Goal: Task Accomplishment & Management: Manage account settings

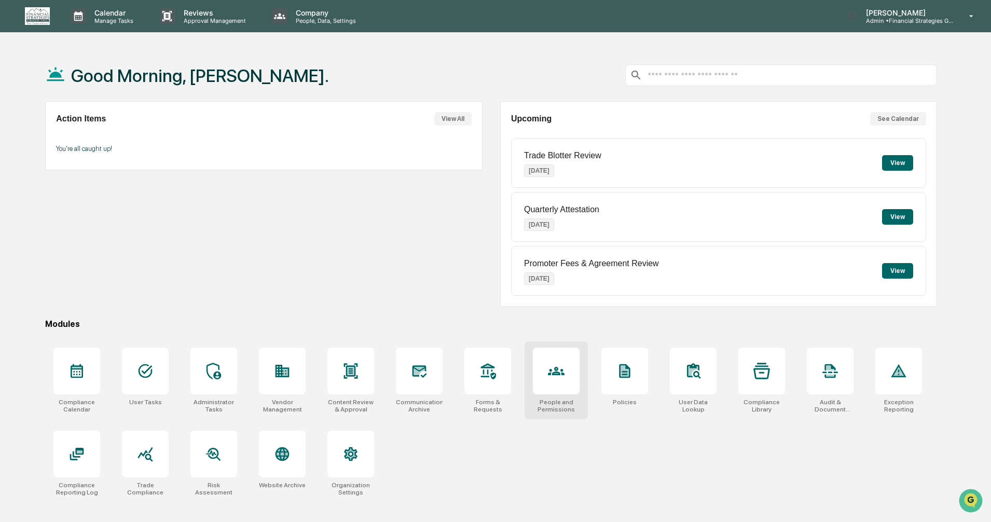
click at [570, 373] on div at bounding box center [556, 370] width 47 height 47
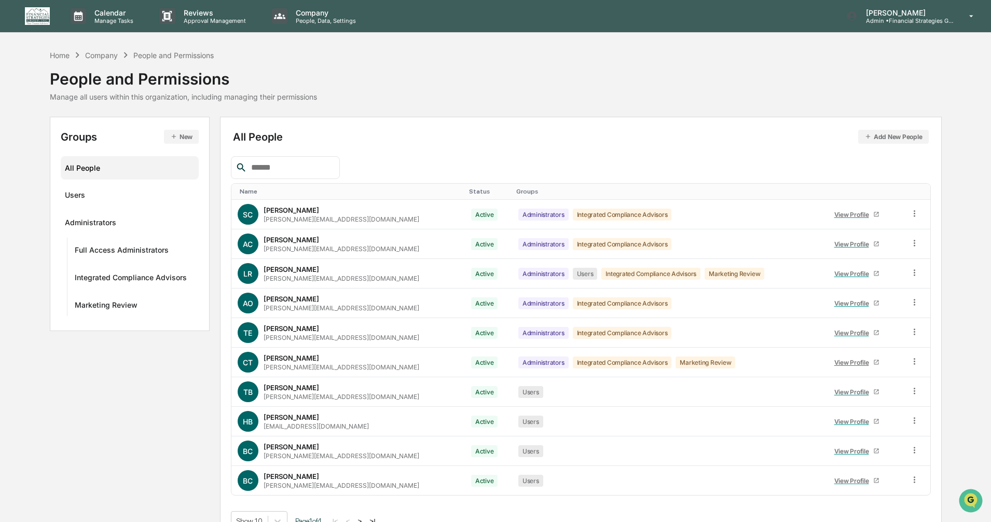
scroll to position [20, 0]
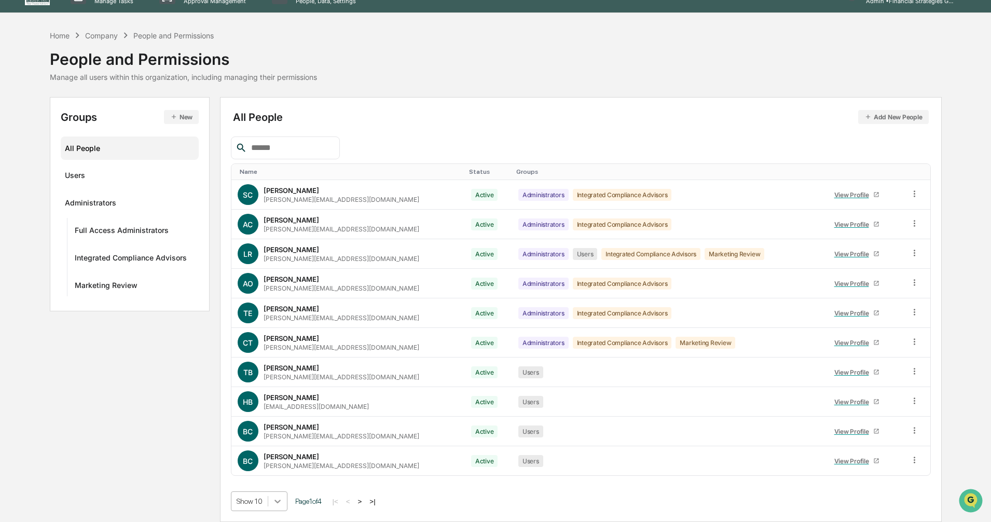
click at [276, 505] on body "Calendar Manage Tasks Reviews Approval Management Company People, Data, Setting…" at bounding box center [495, 250] width 991 height 541
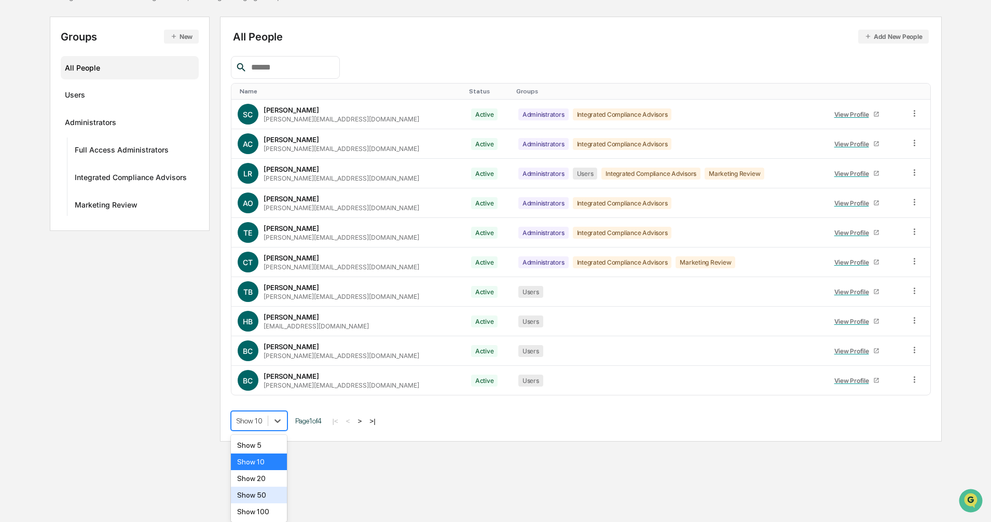
click at [269, 494] on div "Show 50" at bounding box center [259, 494] width 57 height 17
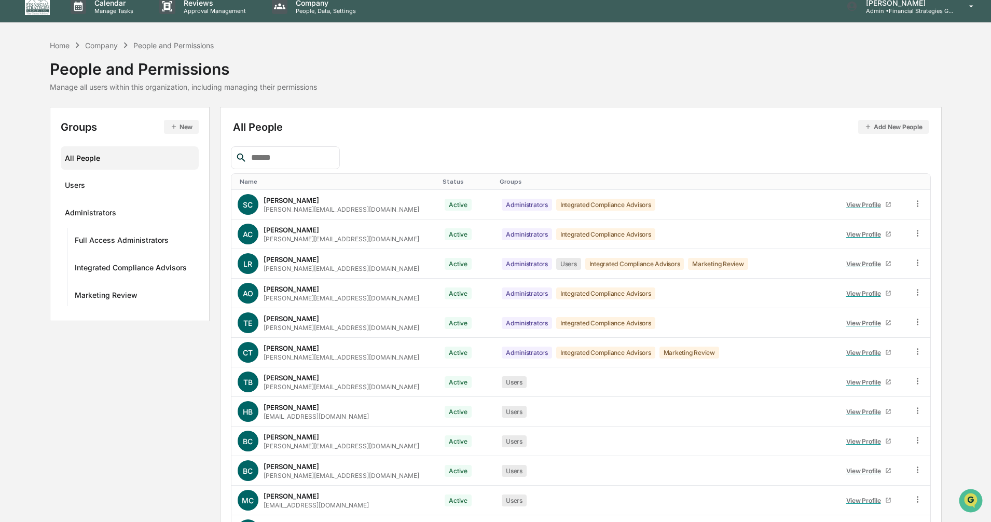
scroll to position [0, 0]
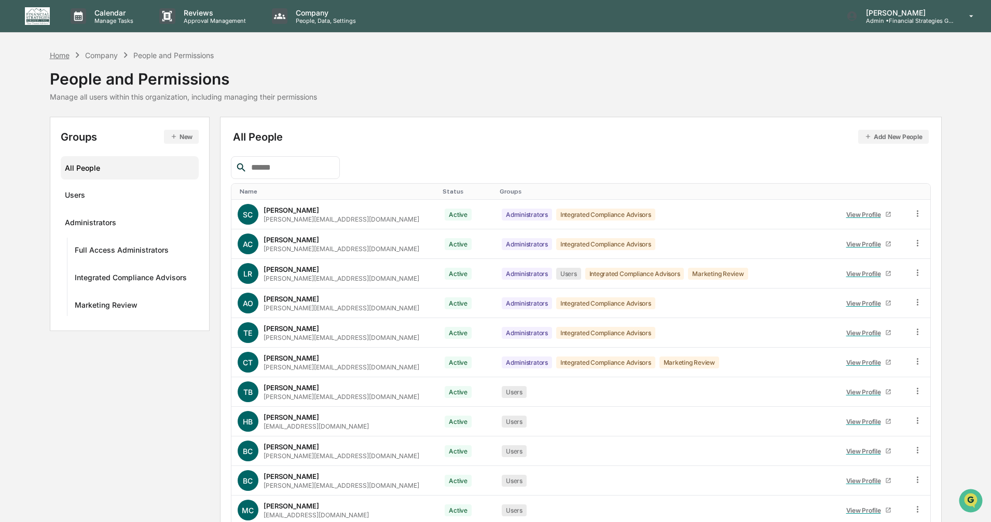
click at [61, 57] on div "Home" at bounding box center [60, 55] width 20 height 9
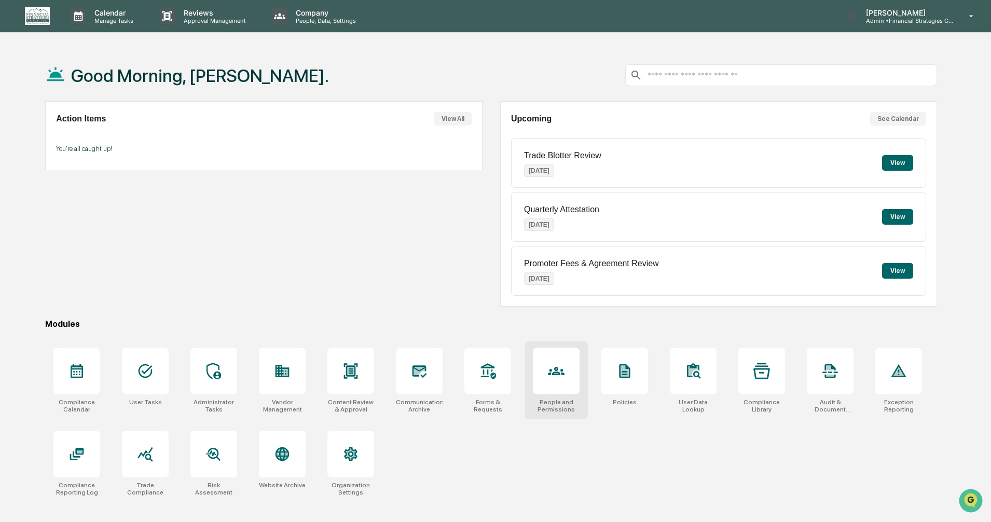
click at [559, 374] on icon at bounding box center [556, 371] width 17 height 8
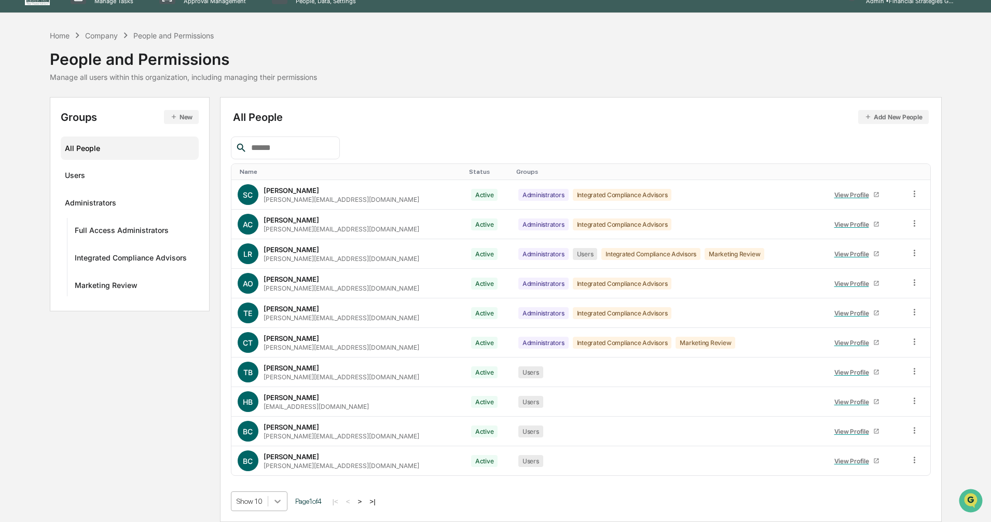
click at [274, 500] on body "Calendar Manage Tasks Reviews Approval Management Company People, Data, Setting…" at bounding box center [495, 250] width 991 height 541
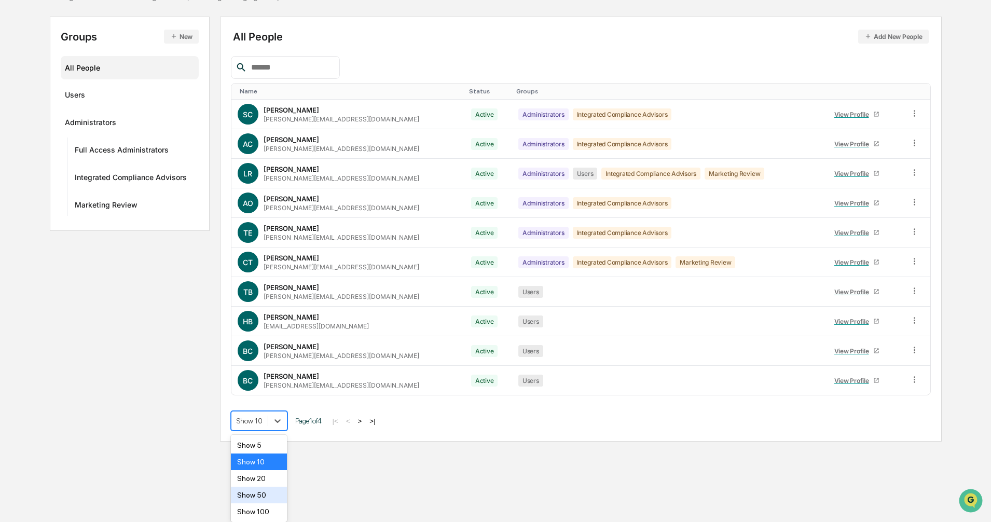
click at [265, 493] on div "Show 50" at bounding box center [259, 494] width 57 height 17
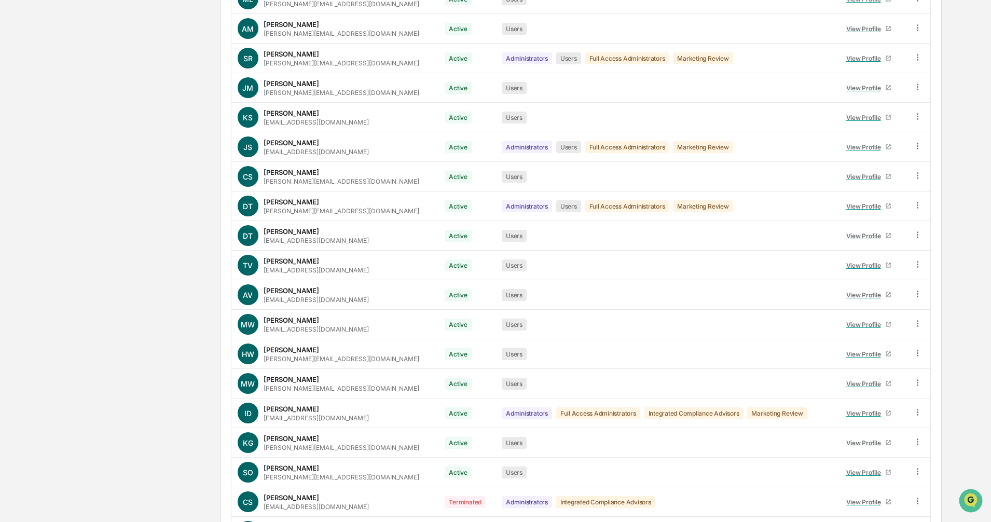
scroll to position [722, 0]
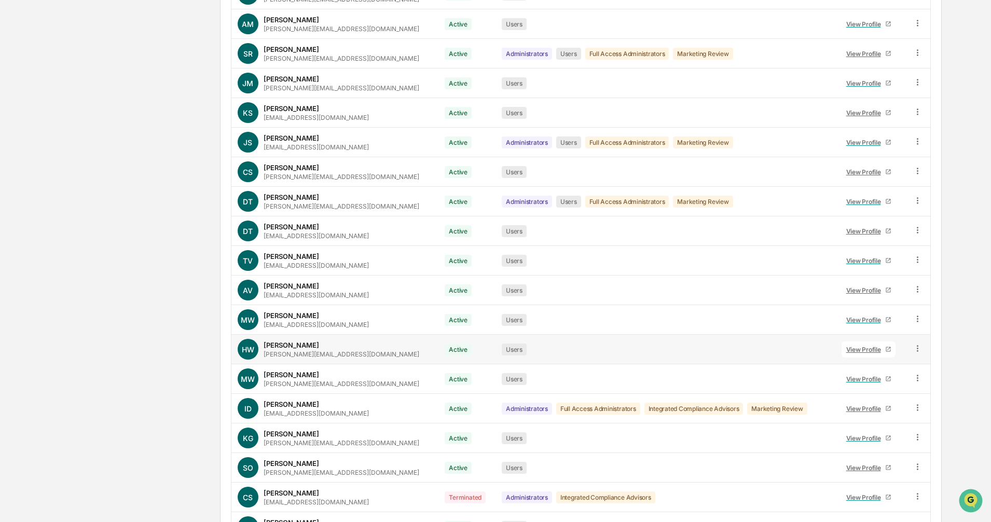
click at [916, 349] on icon at bounding box center [917, 348] width 10 height 10
click at [891, 370] on div "Groups & Permissions" at bounding box center [868, 365] width 89 height 12
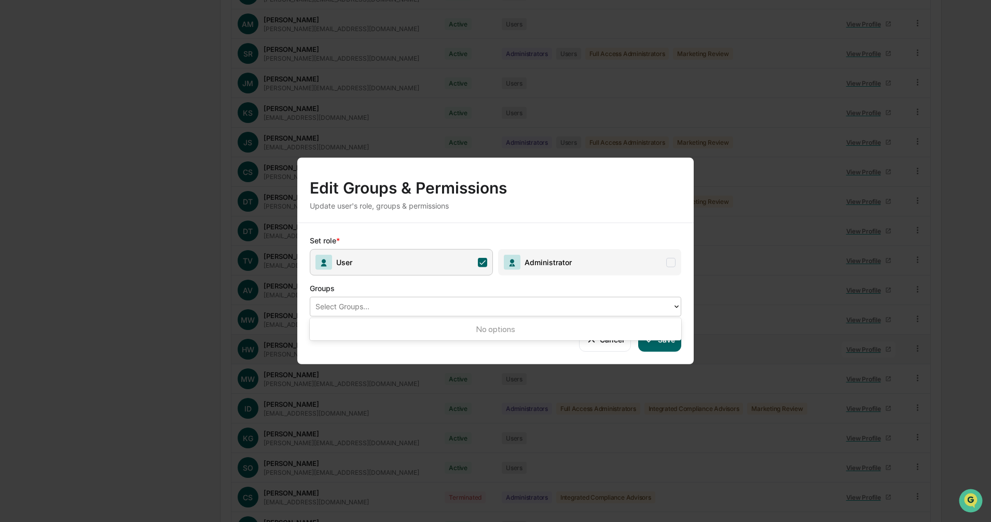
click at [485, 310] on div at bounding box center [491, 306] width 352 height 12
type input "**********"
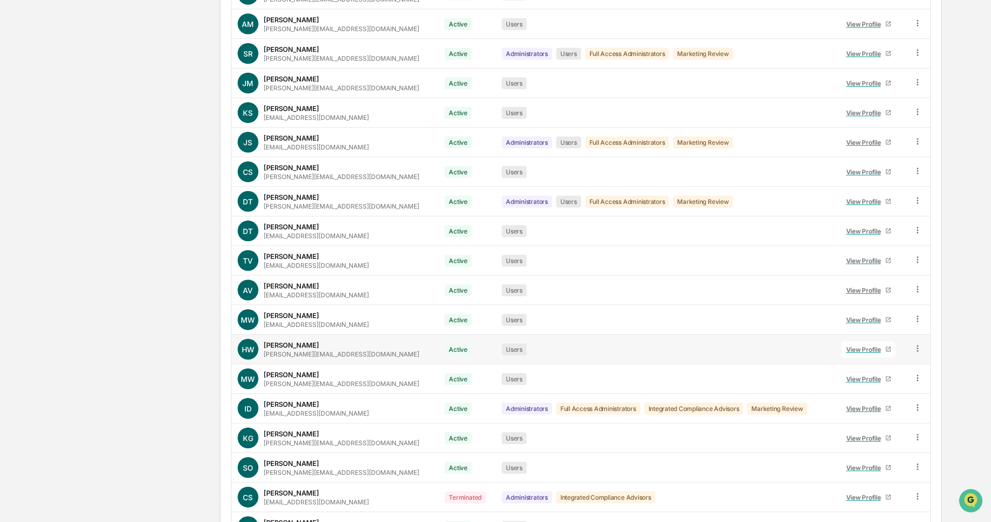
click at [910, 348] on td at bounding box center [918, 350] width 24 height 30
click at [916, 348] on icon at bounding box center [917, 348] width 10 height 10
click at [882, 383] on div "Change Status" at bounding box center [868, 386] width 89 height 12
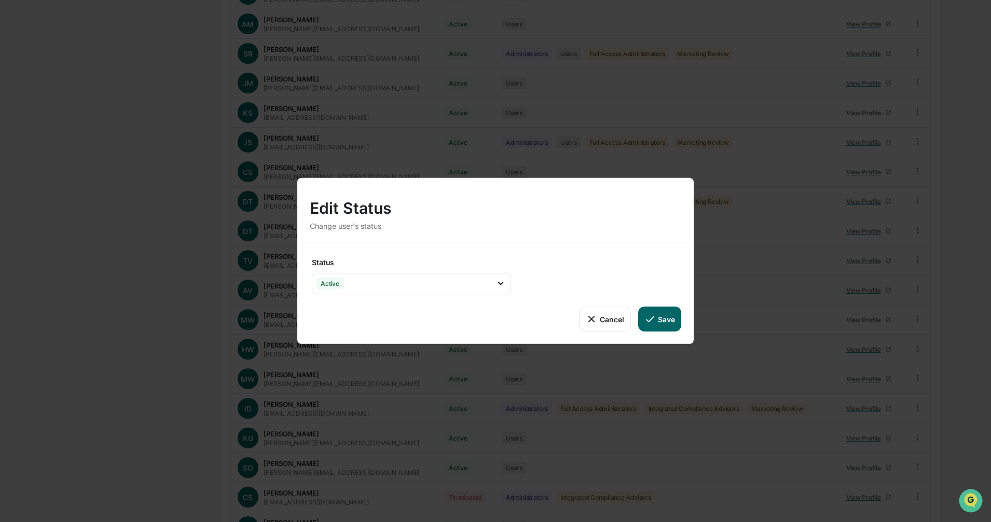
click at [606, 314] on button "Cancel" at bounding box center [604, 318] width 51 height 25
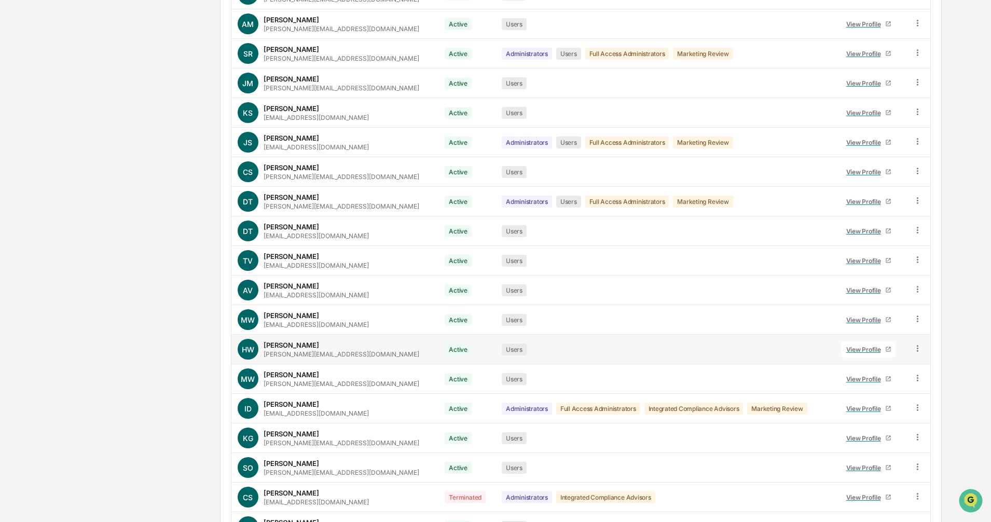
click at [853, 350] on div "View Profile" at bounding box center [865, 349] width 39 height 8
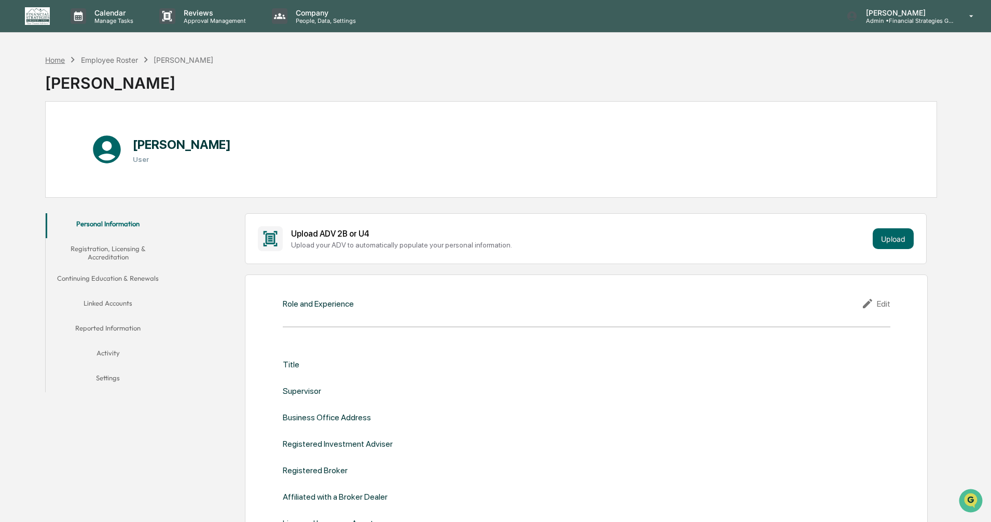
click at [51, 62] on div "Home" at bounding box center [55, 59] width 20 height 9
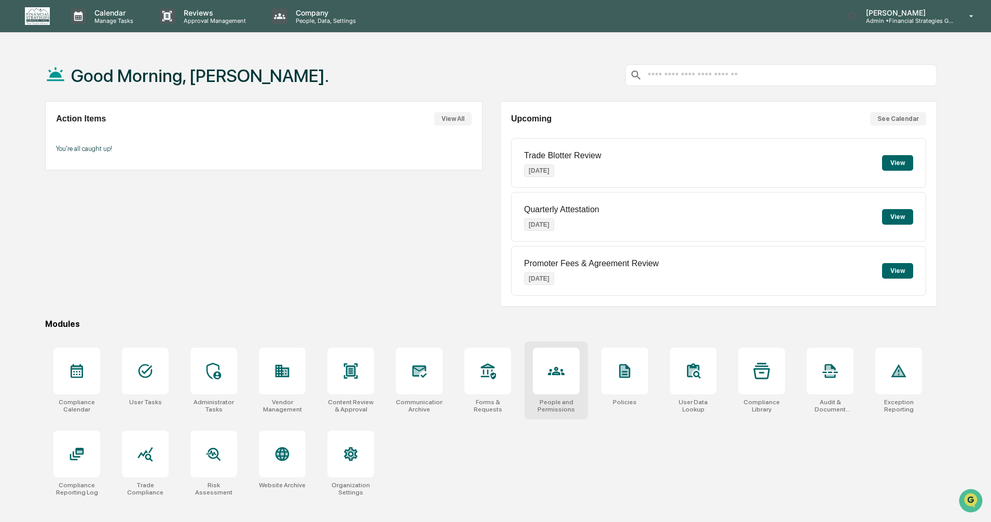
click at [546, 377] on div at bounding box center [556, 370] width 47 height 47
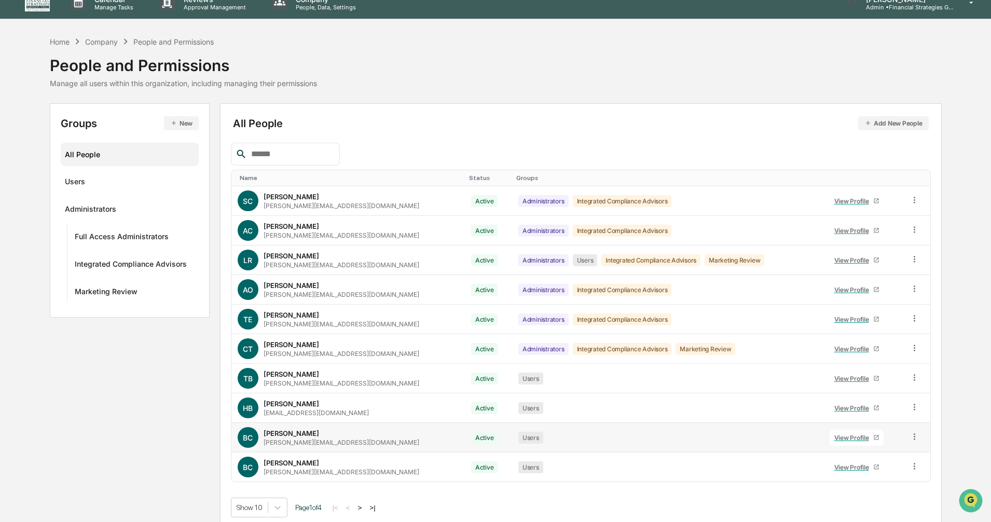
scroll to position [20, 0]
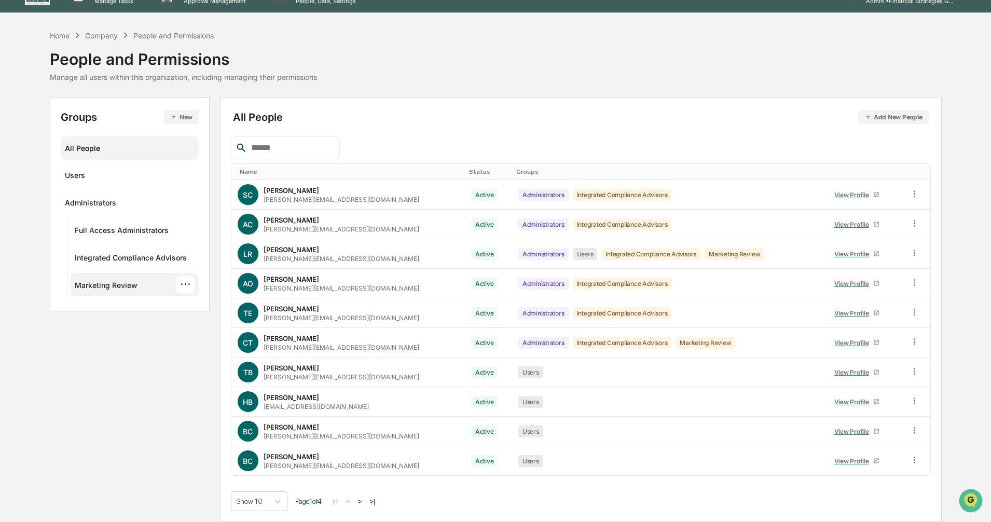
click at [110, 286] on div "Marketing Review" at bounding box center [106, 287] width 63 height 12
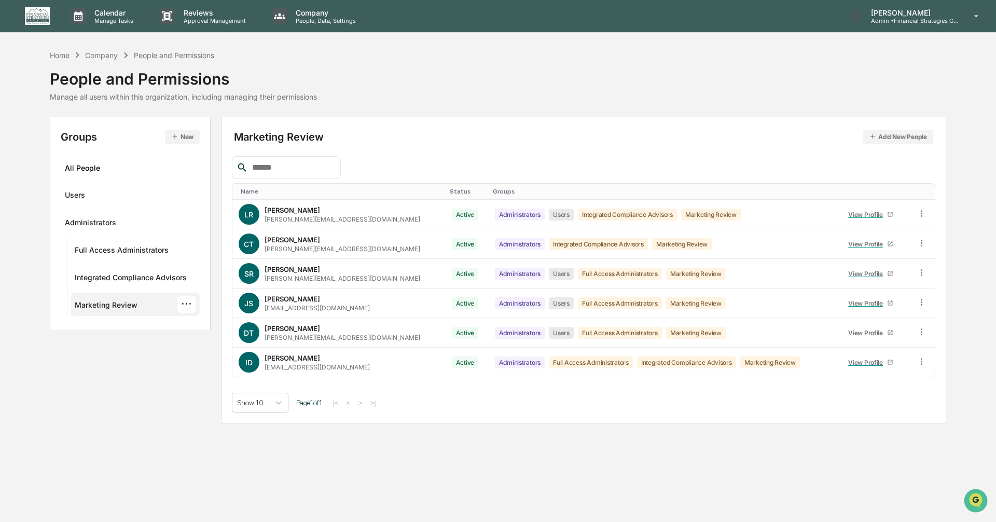
click at [184, 304] on div "···" at bounding box center [186, 304] width 18 height 17
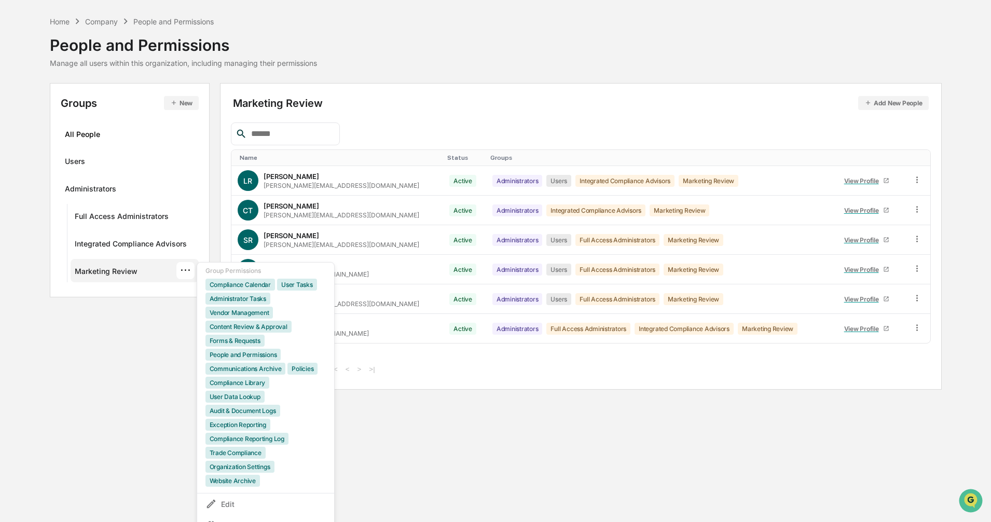
scroll to position [68, 0]
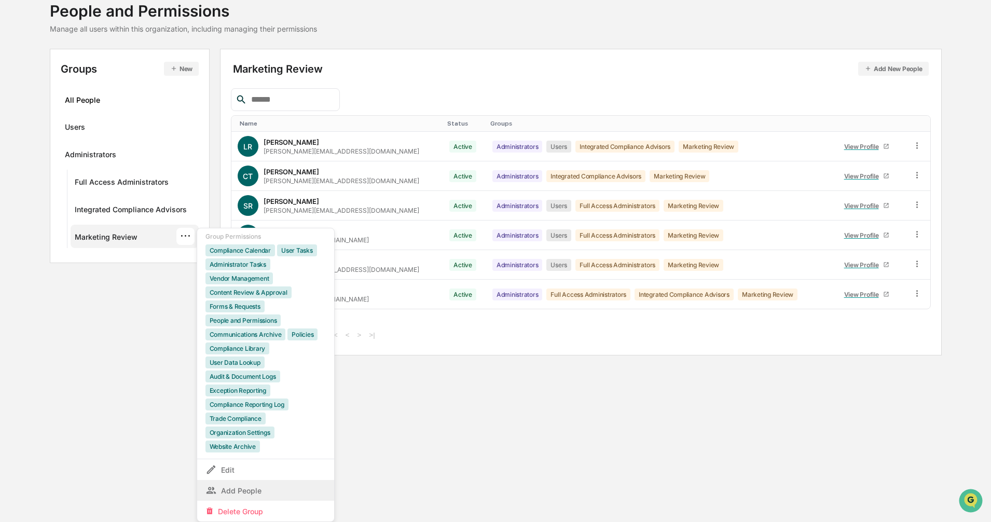
click at [234, 489] on div "Add People" at bounding box center [265, 490] width 120 height 12
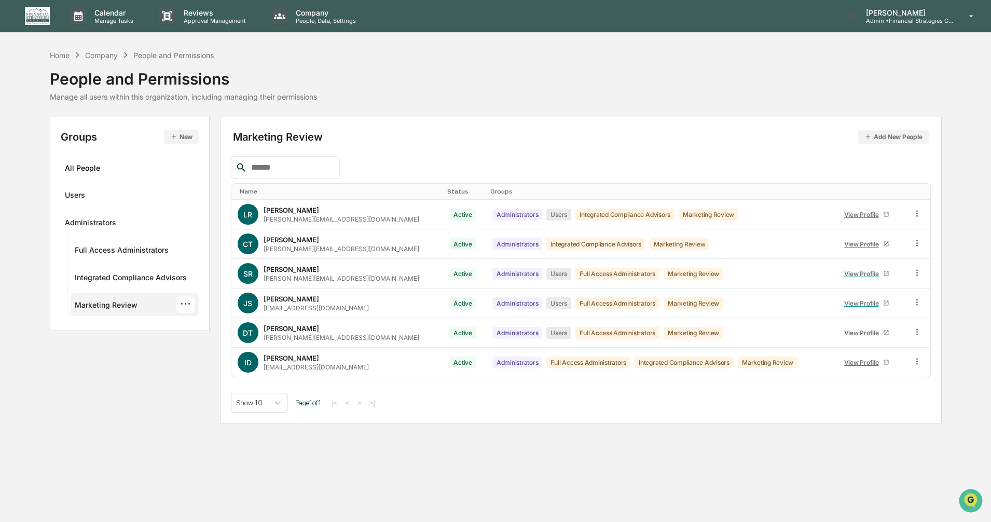
scroll to position [0, 0]
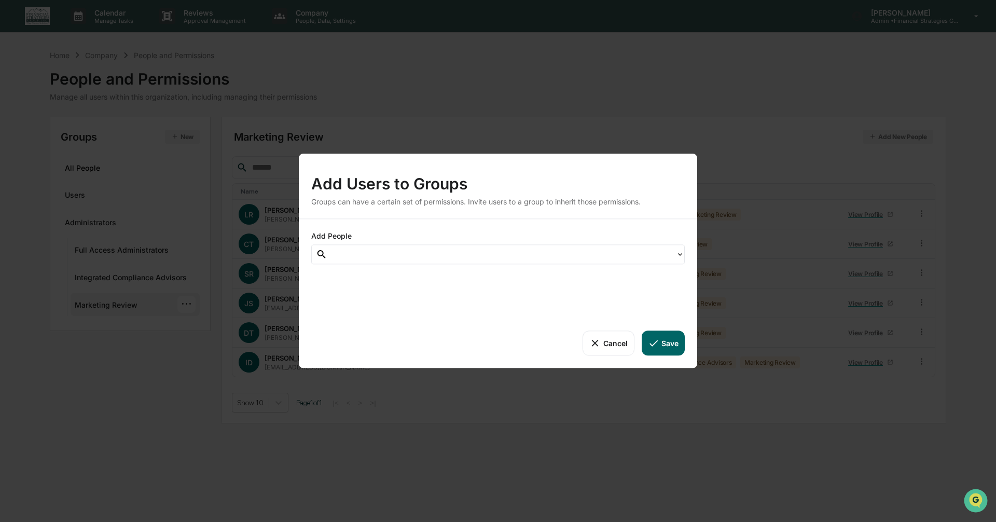
click at [472, 257] on div at bounding box center [501, 254] width 338 height 12
type input "*****"
click at [597, 344] on icon at bounding box center [594, 342] width 11 height 11
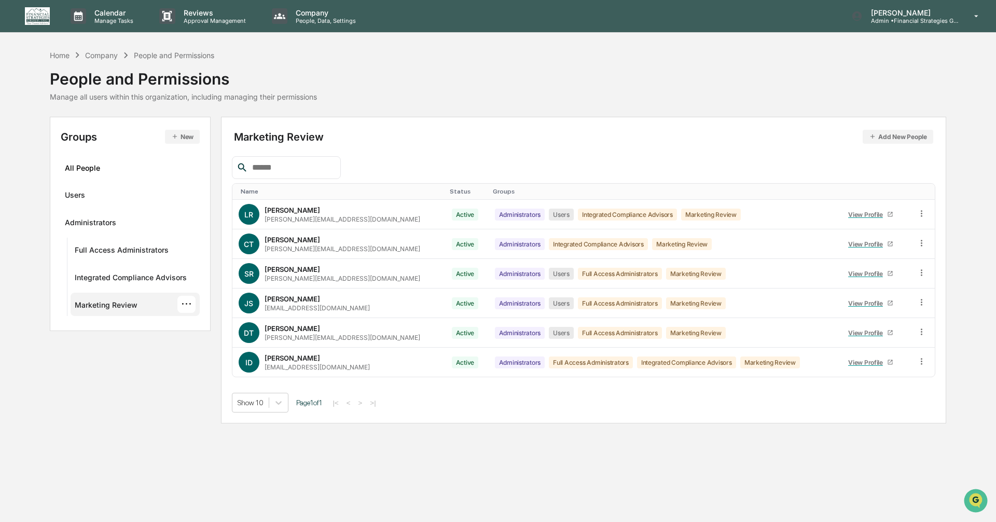
click at [189, 304] on div "···" at bounding box center [186, 304] width 18 height 17
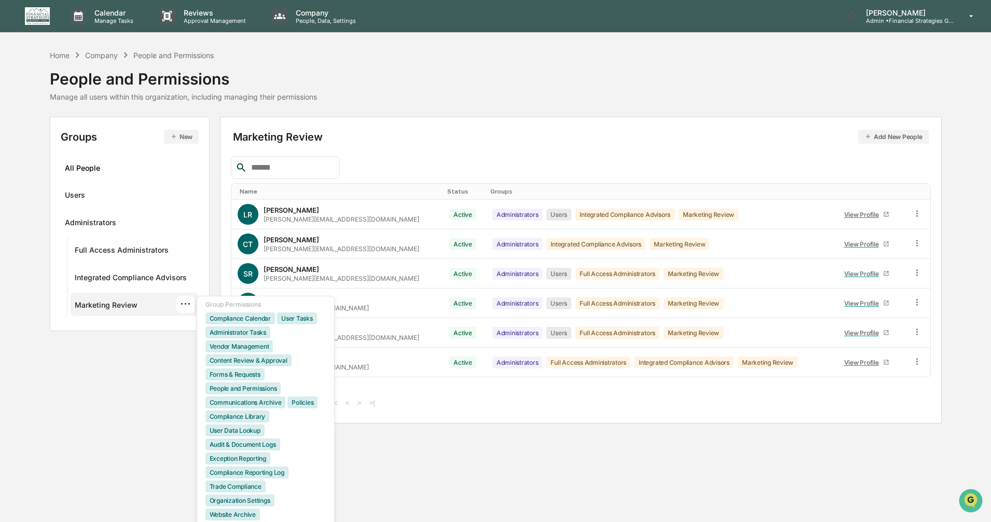
click at [189, 304] on div "···" at bounding box center [185, 304] width 18 height 17
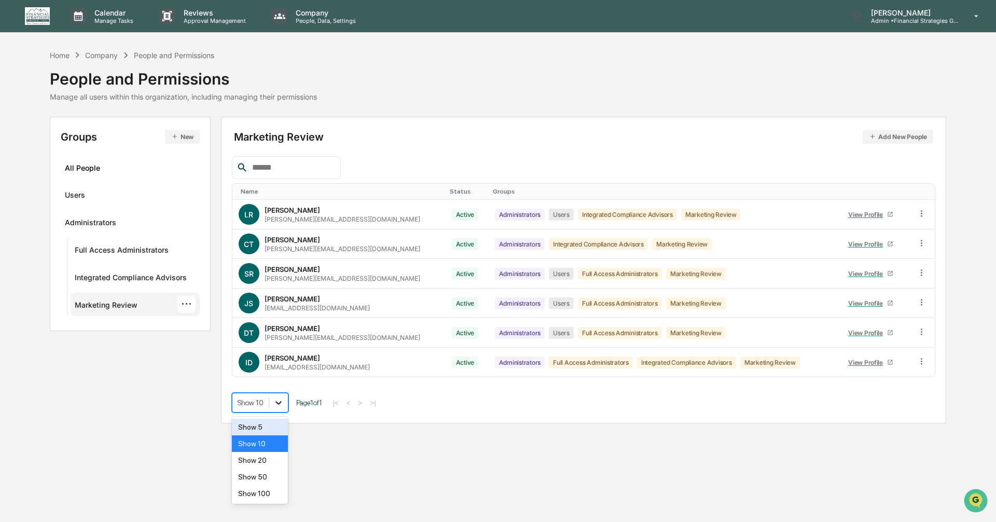
click at [277, 405] on icon at bounding box center [278, 402] width 10 height 10
click at [265, 481] on div "Show 50" at bounding box center [260, 476] width 57 height 17
click at [81, 191] on div "Users" at bounding box center [75, 196] width 20 height 12
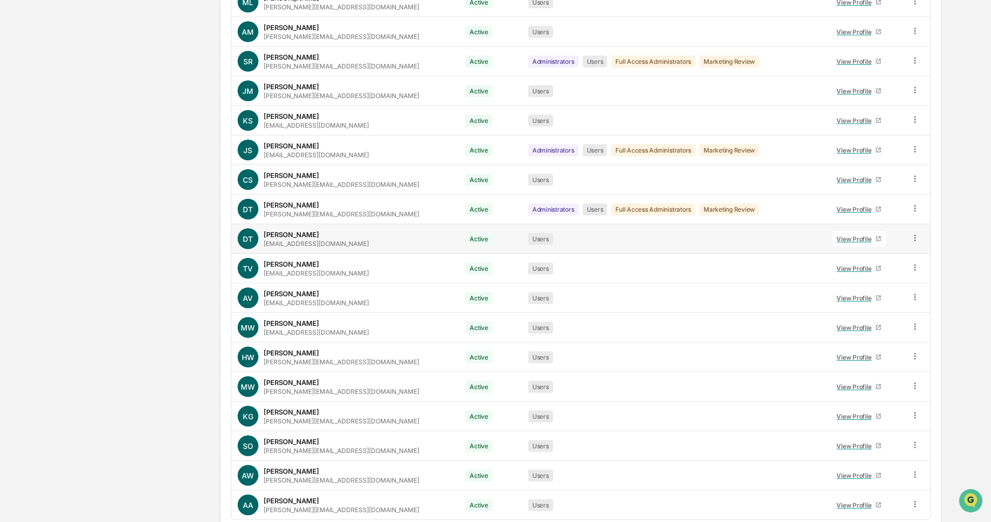
scroll to position [570, 0]
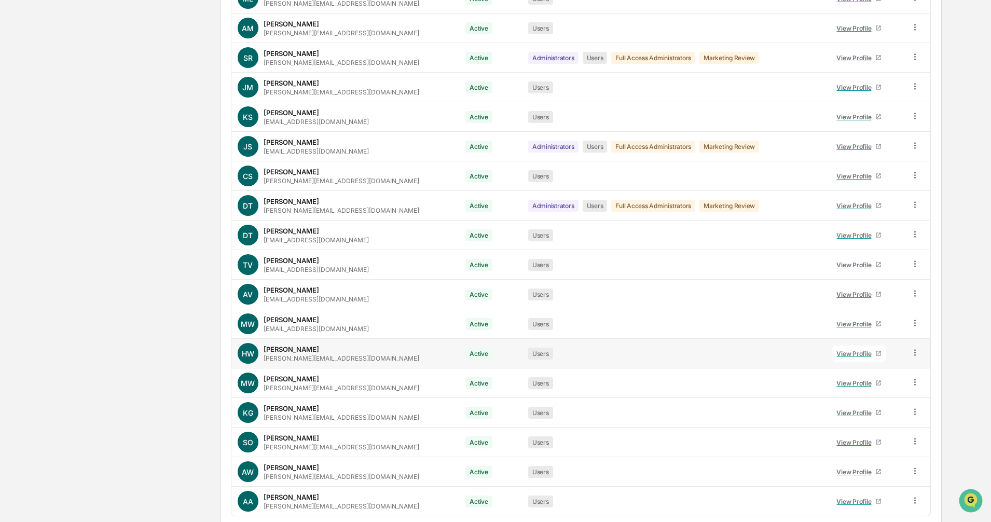
click at [915, 353] on icon at bounding box center [915, 352] width 10 height 10
click at [868, 374] on div "Groups & Permissions" at bounding box center [866, 369] width 89 height 12
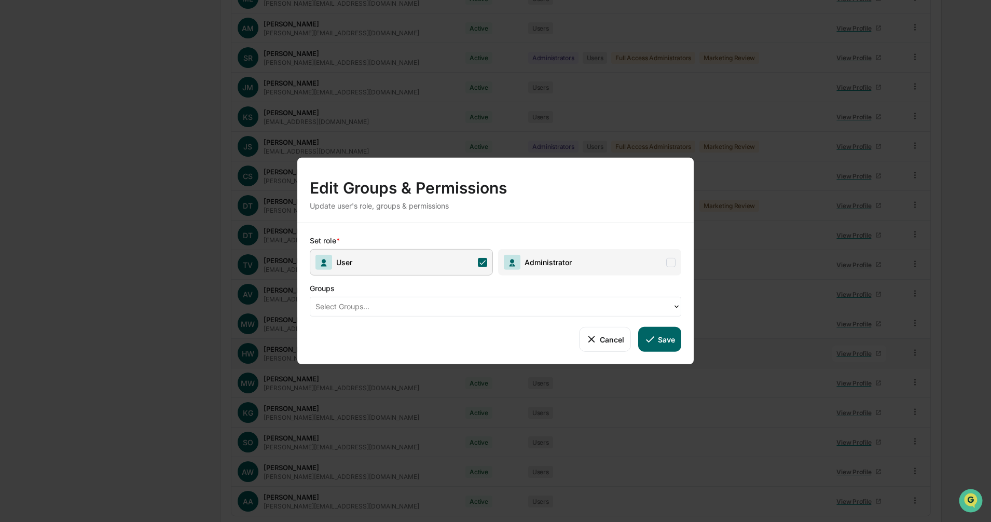
click at [668, 262] on span at bounding box center [670, 261] width 9 height 9
click at [433, 302] on div at bounding box center [491, 306] width 352 height 12
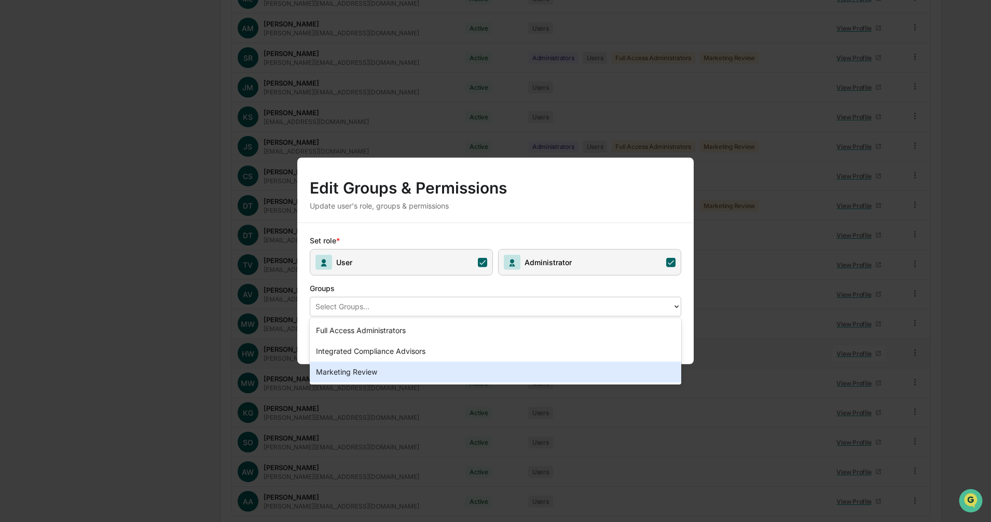
click at [363, 379] on div "Marketing Review" at bounding box center [495, 371] width 371 height 21
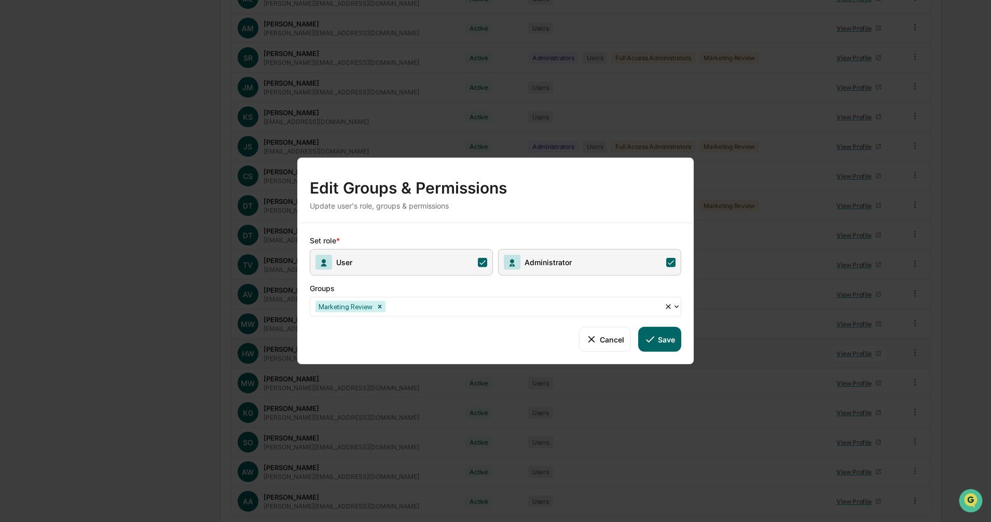
click at [657, 342] on button "Save" at bounding box center [659, 339] width 43 height 25
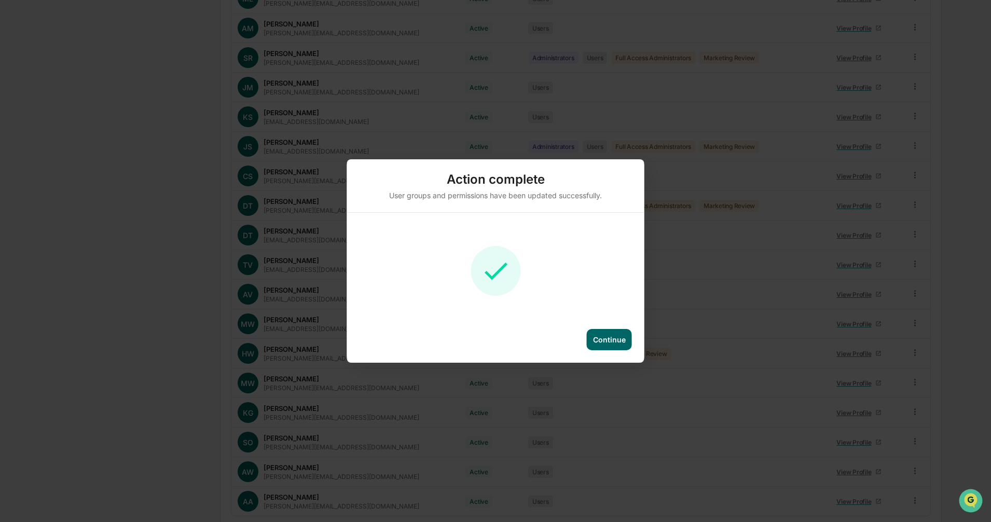
scroll to position [0, 0]
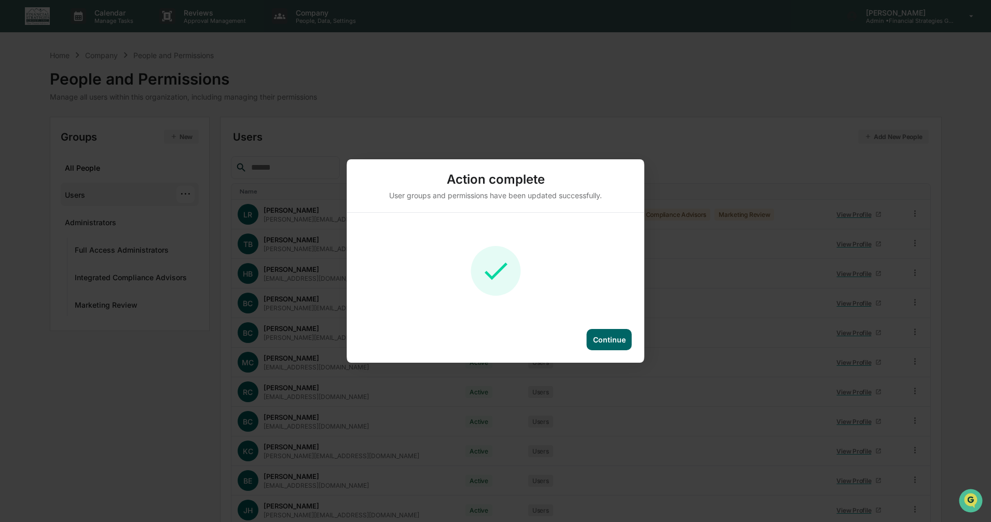
click at [609, 341] on div "Continue" at bounding box center [609, 339] width 33 height 9
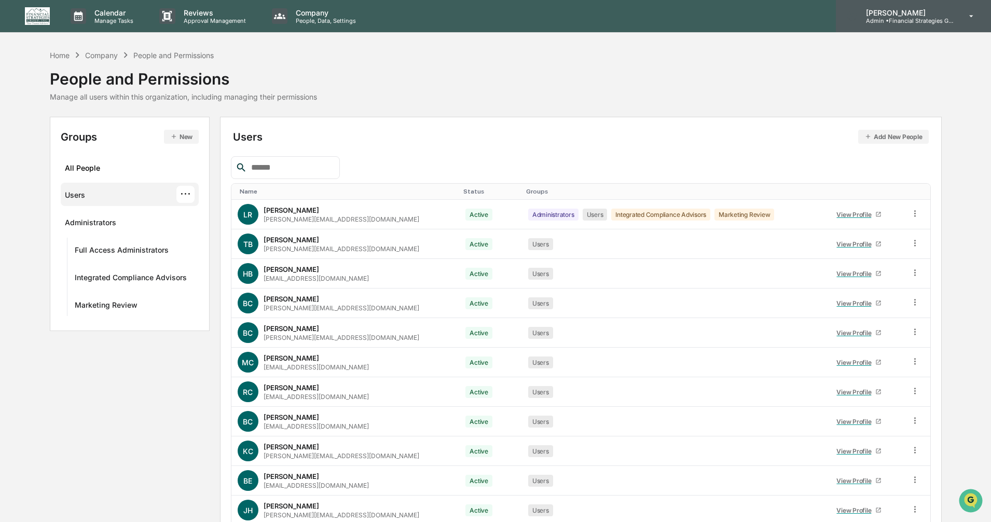
click at [971, 15] on icon at bounding box center [971, 16] width 18 height 10
